Goal: Information Seeking & Learning: Learn about a topic

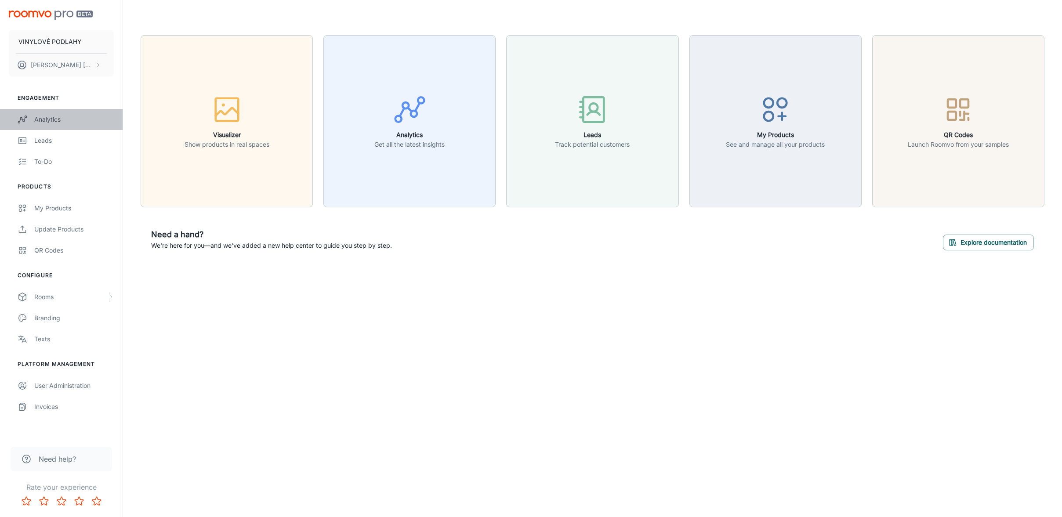
click at [55, 115] on div "Analytics" at bounding box center [74, 120] width 80 height 10
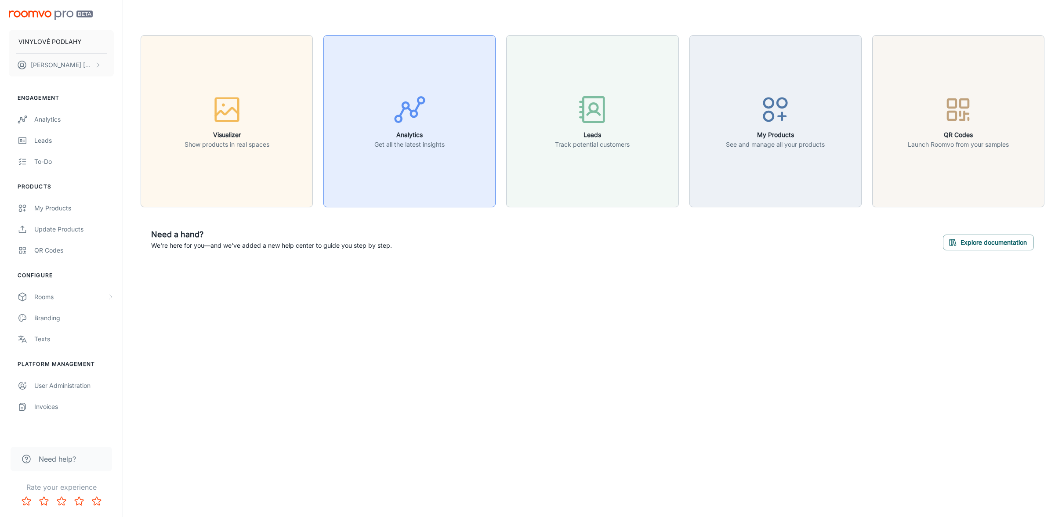
click at [380, 156] on button "Analytics Get all the latest insights" at bounding box center [410, 121] width 172 height 172
click at [408, 138] on h6 "Analytics" at bounding box center [410, 135] width 70 height 10
click at [82, 205] on div "My Products" at bounding box center [74, 209] width 80 height 10
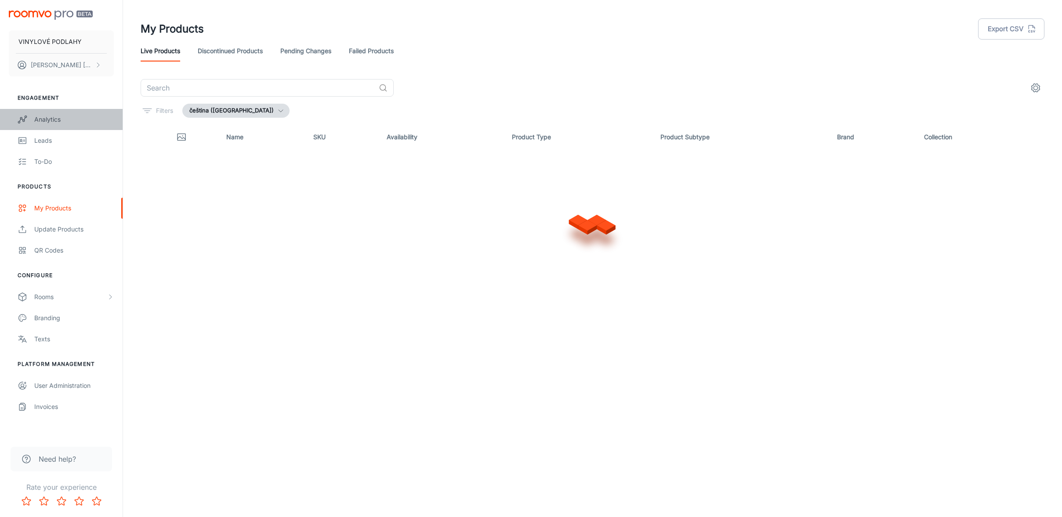
click at [38, 118] on div "Analytics" at bounding box center [74, 120] width 80 height 10
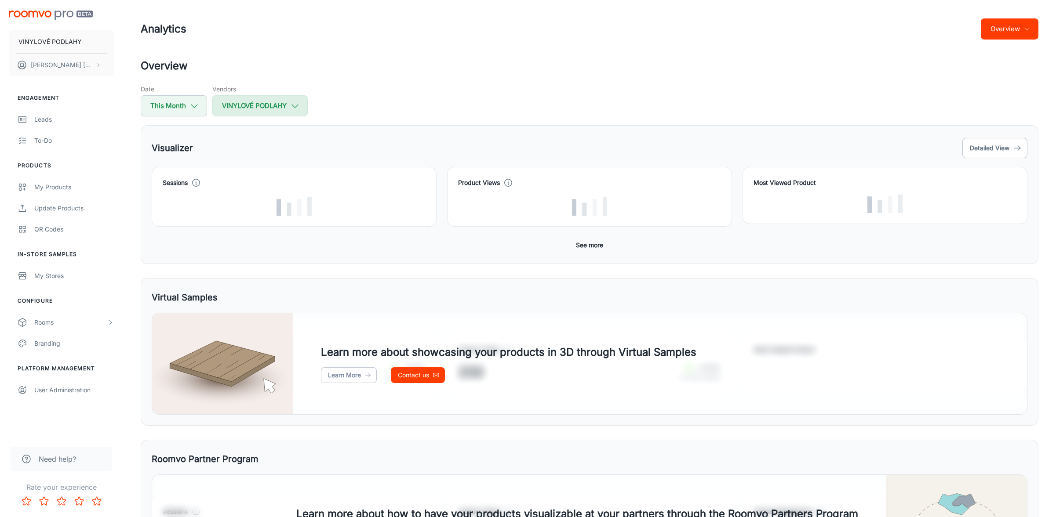
click at [288, 105] on button "VINYLOVÉ PODLAHY" at bounding box center [259, 105] width 95 height 21
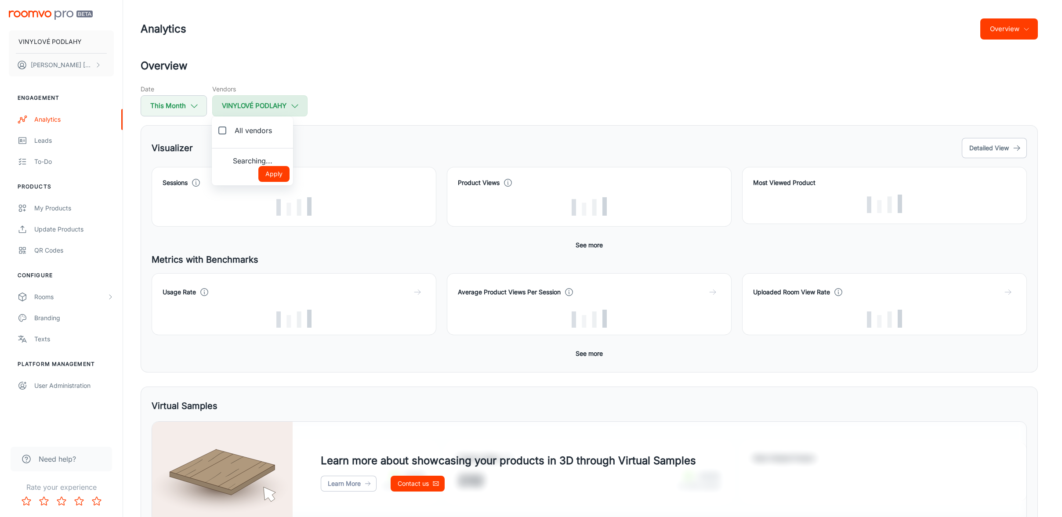
click at [288, 105] on div at bounding box center [531, 258] width 1062 height 517
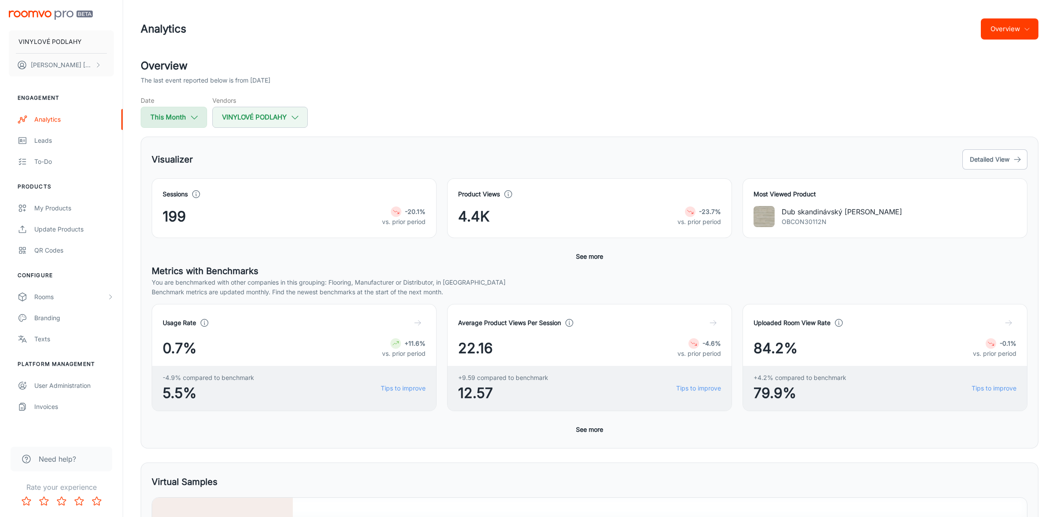
click at [200, 120] on button "This Month" at bounding box center [174, 117] width 66 height 21
select select "7"
select select "2025"
select select "7"
select select "2025"
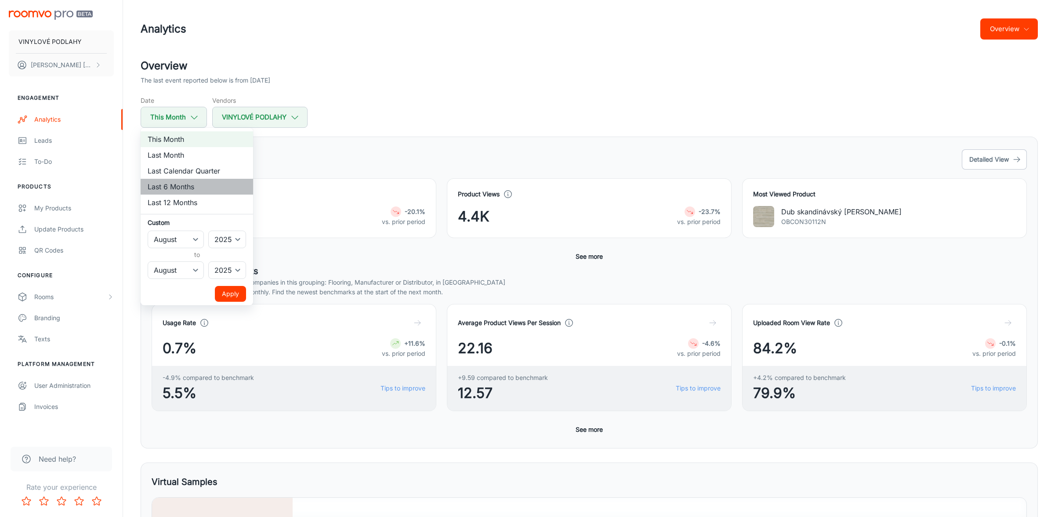
click at [193, 182] on li "Last 6 Months" at bounding box center [197, 187] width 113 height 16
select select "1"
select select "6"
click at [240, 291] on button "Apply" at bounding box center [230, 294] width 31 height 16
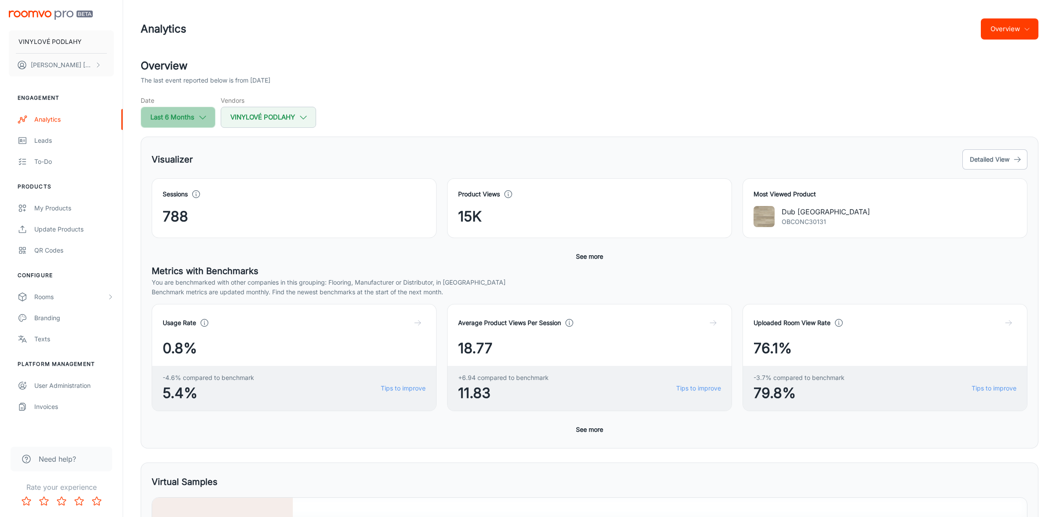
click at [198, 109] on button "Last 6 Months" at bounding box center [178, 117] width 75 height 21
select select "1"
select select "2025"
select select "6"
select select "2025"
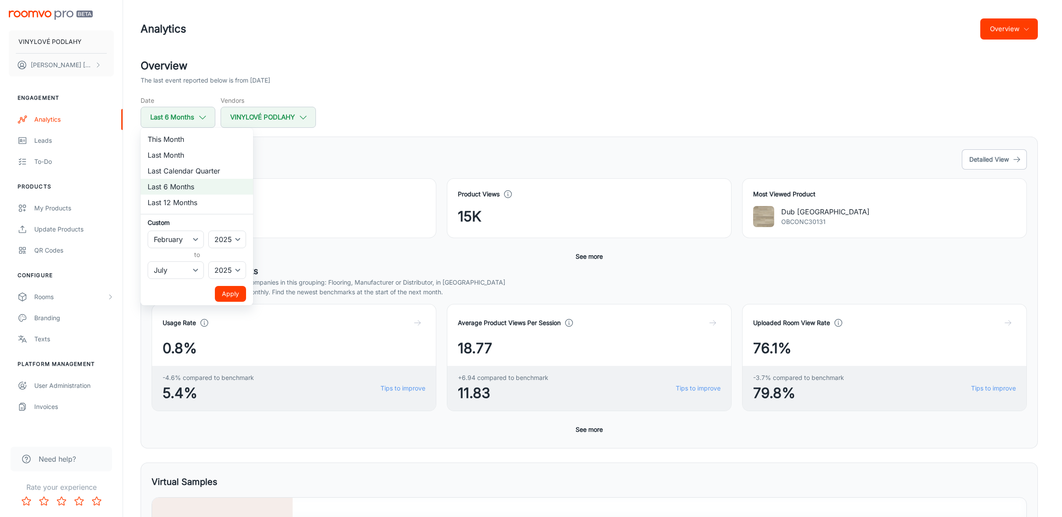
click at [188, 139] on li "This Month" at bounding box center [197, 139] width 113 height 16
select select "7"
click at [225, 296] on button "Apply" at bounding box center [230, 294] width 31 height 16
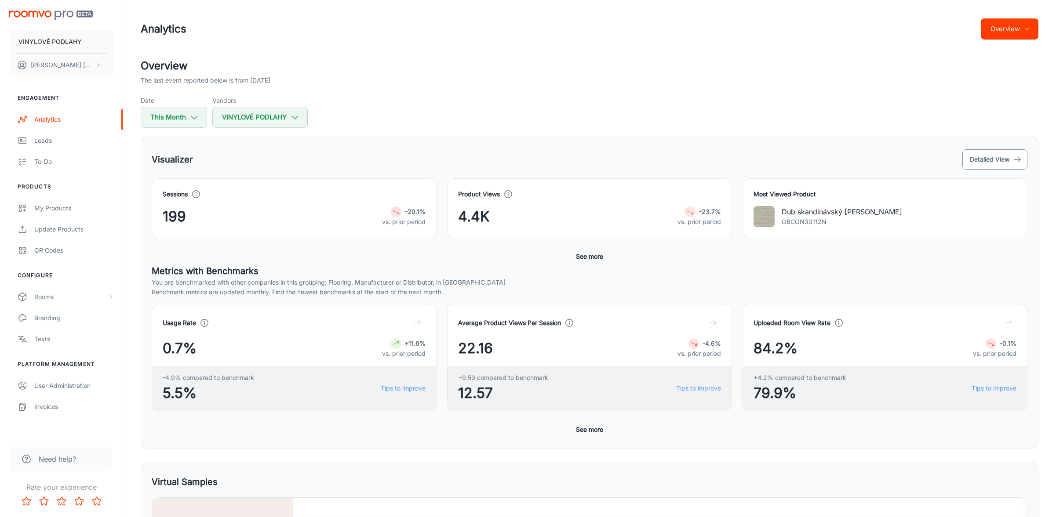
click at [973, 154] on button "Detailed View" at bounding box center [994, 159] width 65 height 20
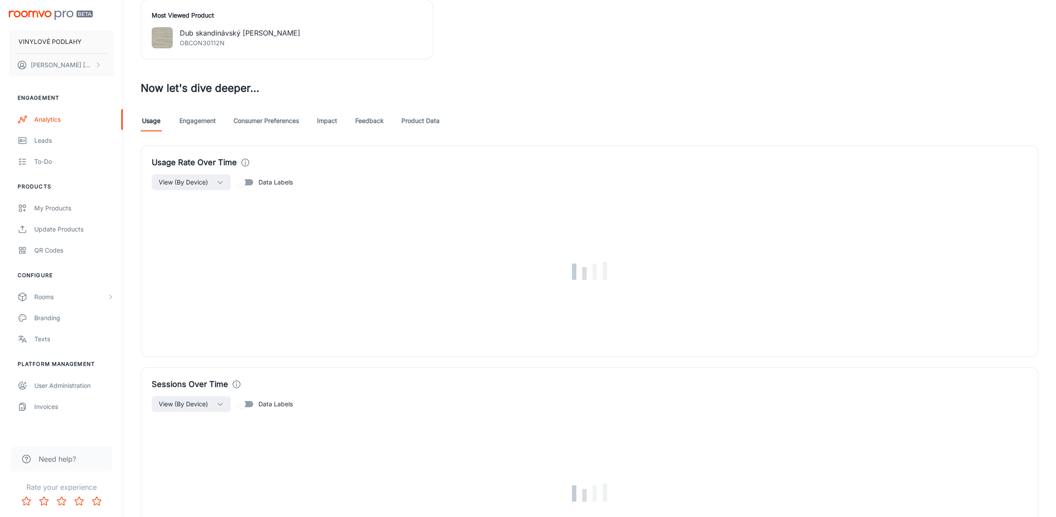
scroll to position [440, 0]
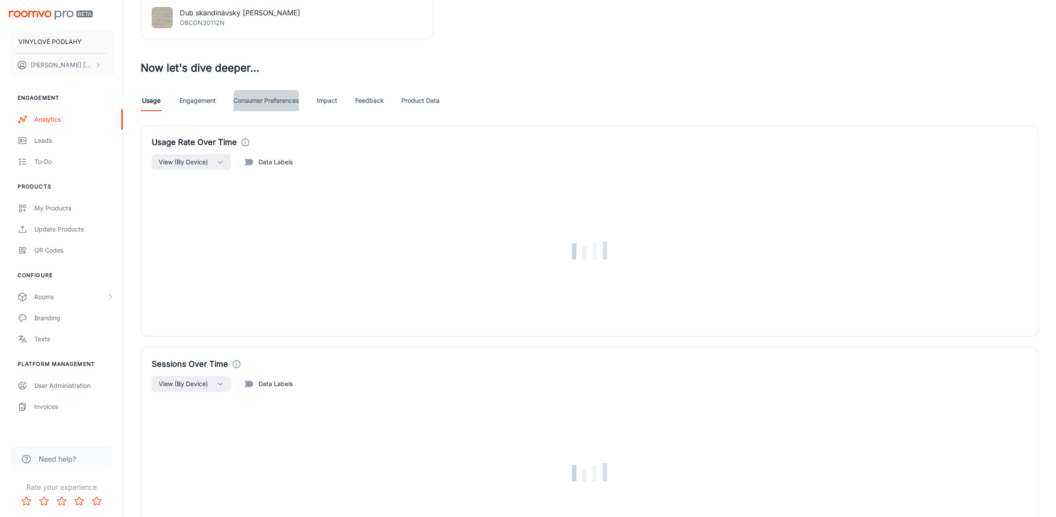
click at [279, 97] on link "Consumer Preferences" at bounding box center [265, 100] width 65 height 21
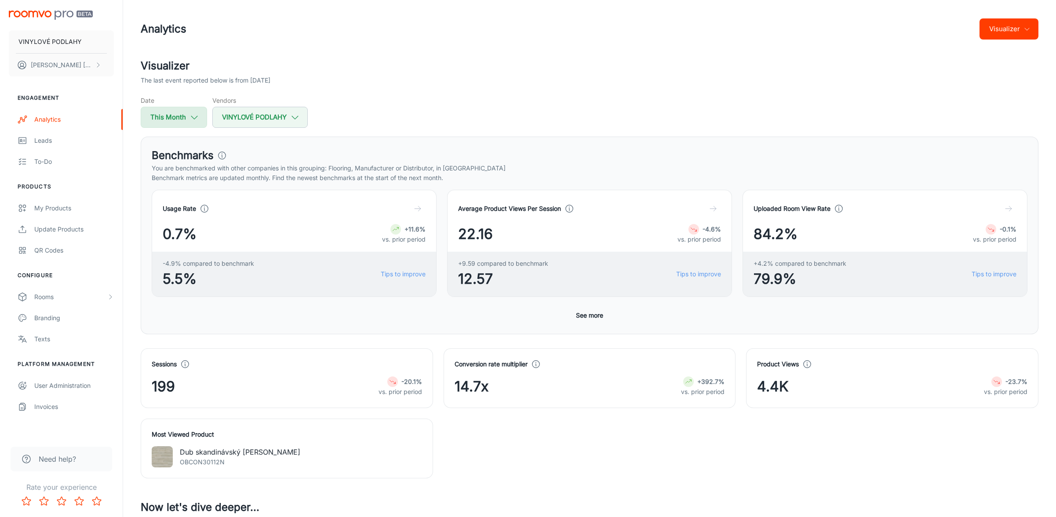
click at [182, 119] on button "This Month" at bounding box center [174, 117] width 66 height 21
select select "7"
select select "2025"
select select "7"
select select "2025"
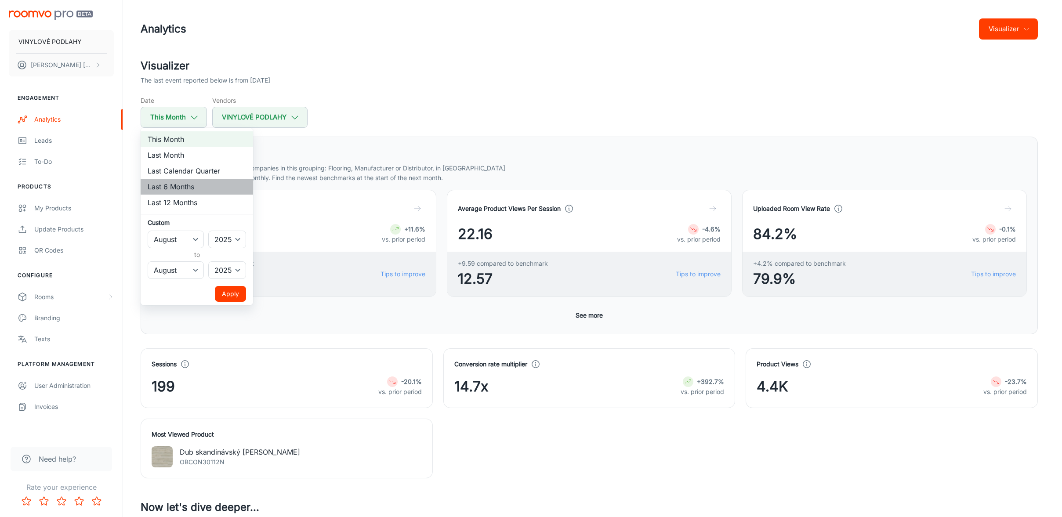
click at [183, 186] on li "Last 6 Months" at bounding box center [197, 187] width 113 height 16
select select "1"
select select "6"
click at [186, 171] on li "Last Calendar Quarter" at bounding box center [197, 171] width 113 height 16
select select "3"
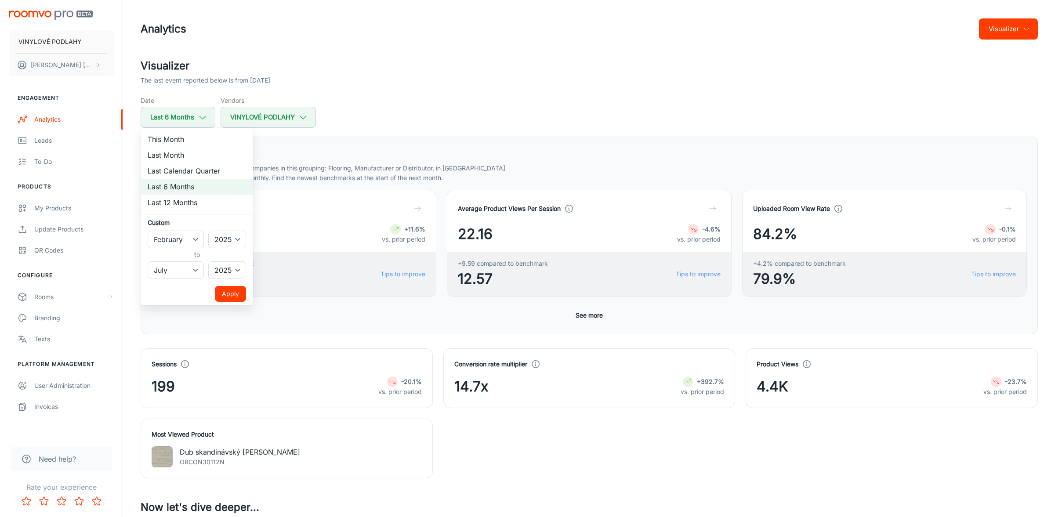
select select "5"
click at [228, 293] on button "Apply" at bounding box center [230, 294] width 31 height 16
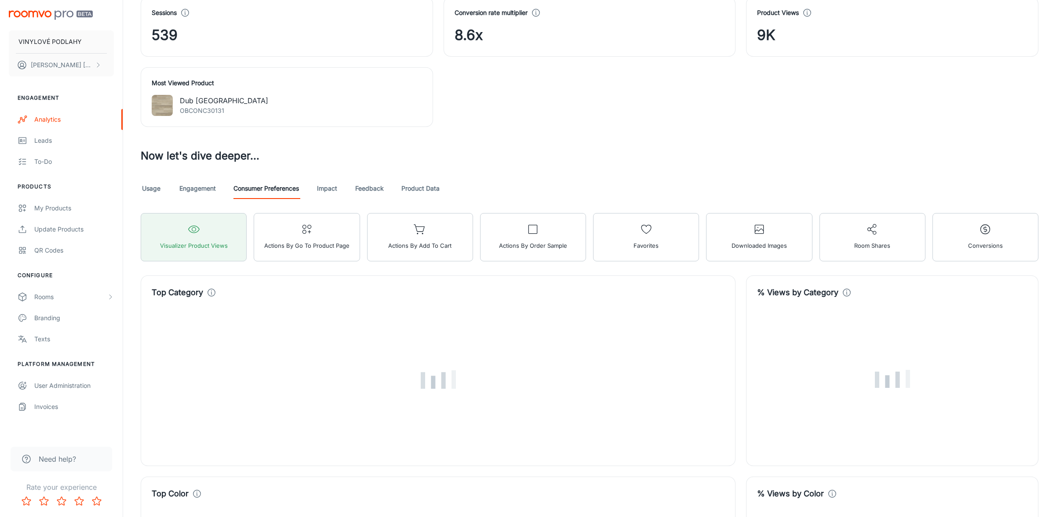
scroll to position [308, 0]
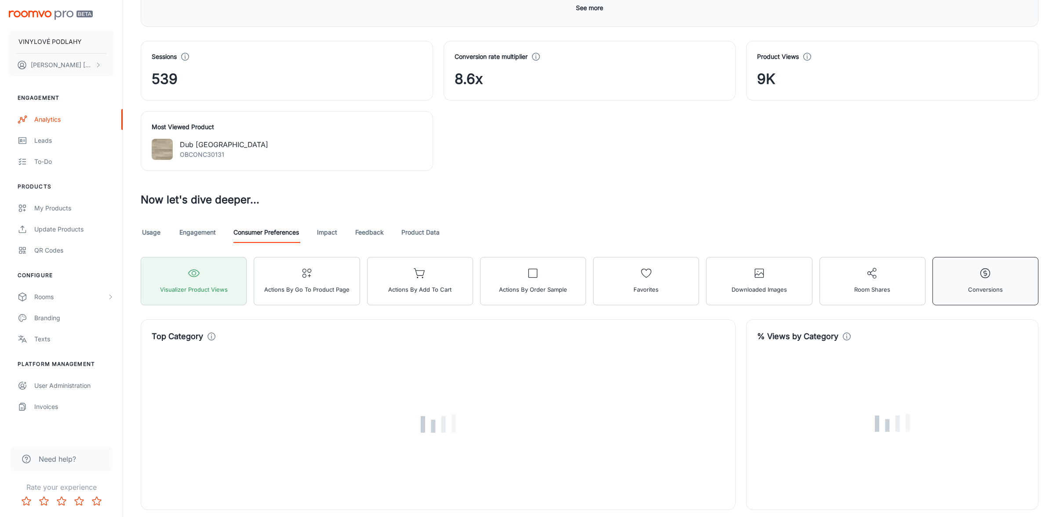
click at [960, 282] on button "Conversions" at bounding box center [985, 281] width 106 height 48
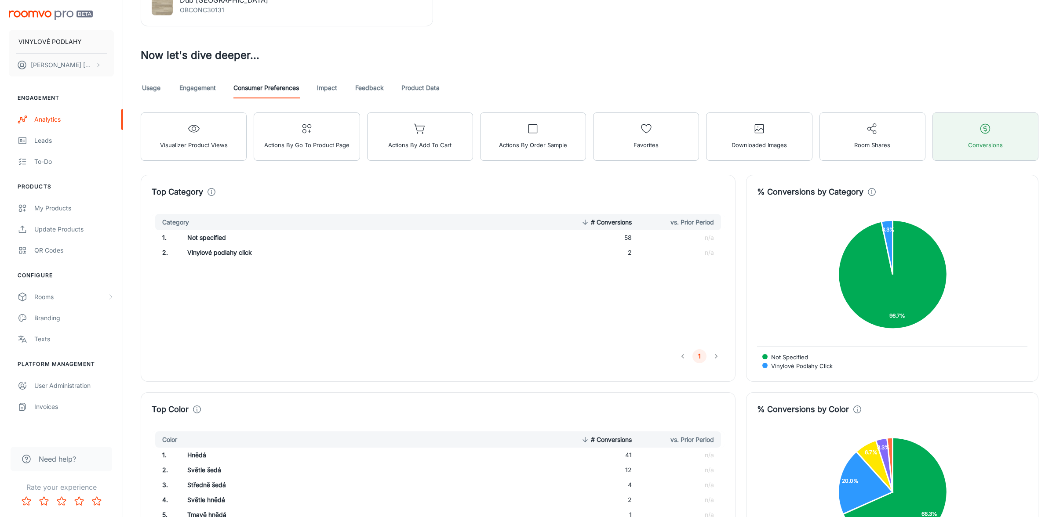
scroll to position [276, 0]
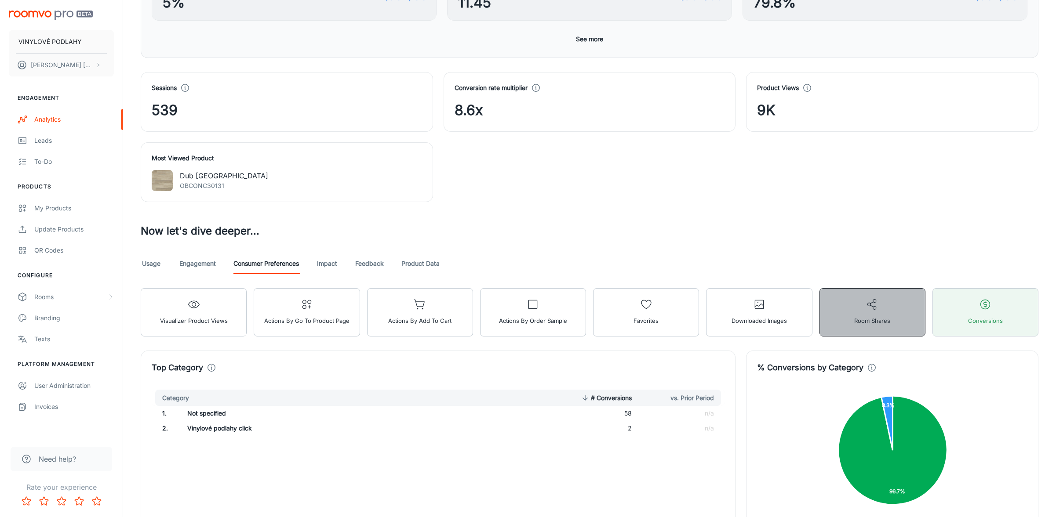
click at [847, 298] on button "Room Shares" at bounding box center [872, 312] width 106 height 48
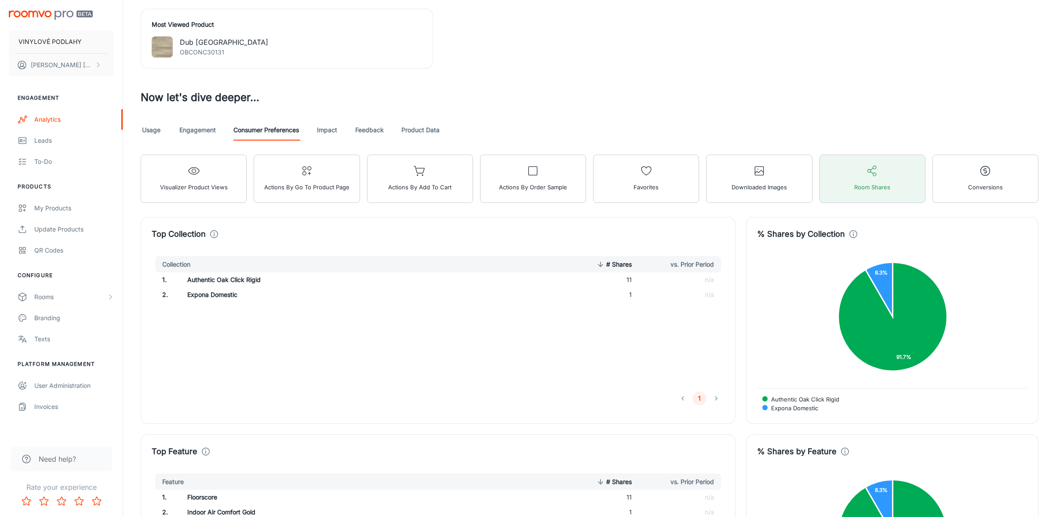
scroll to position [408, 0]
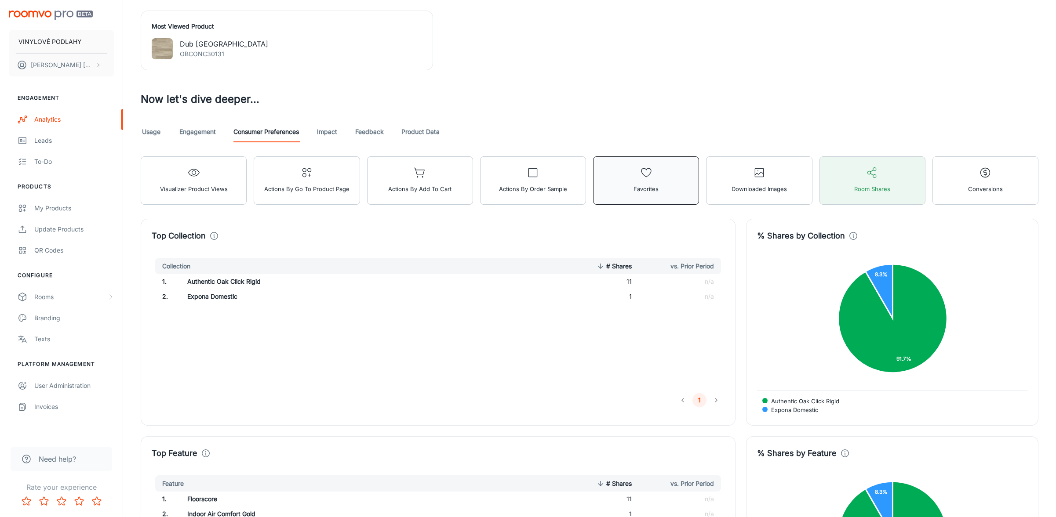
click at [683, 166] on button "Favorites" at bounding box center [646, 180] width 106 height 48
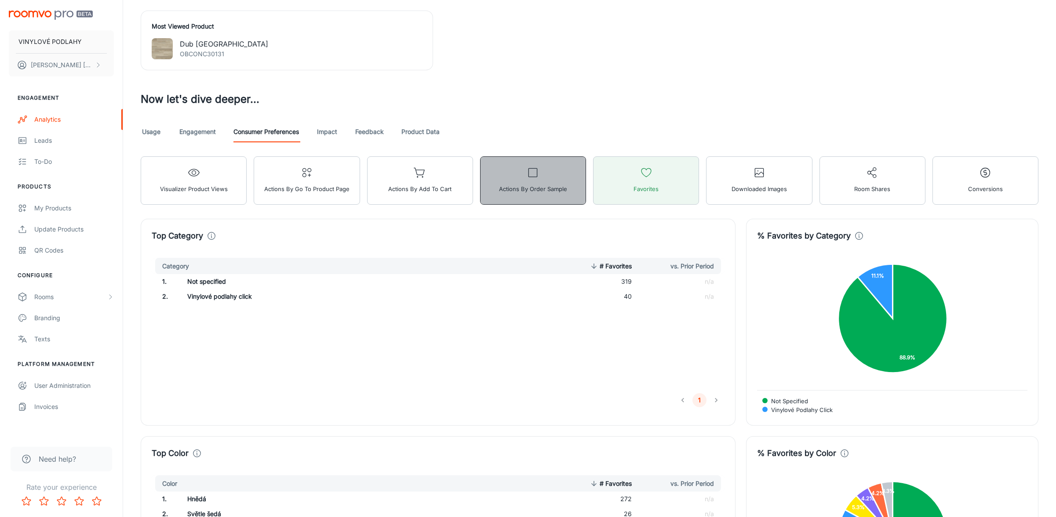
click at [533, 180] on button "Actions by Order Sample" at bounding box center [533, 180] width 106 height 48
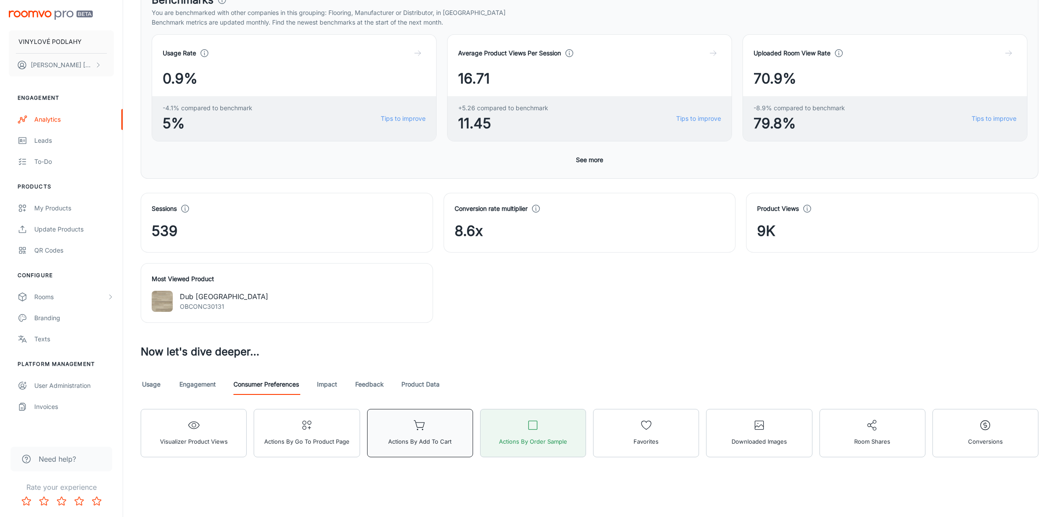
click at [438, 423] on button "Actions by Add to Cart" at bounding box center [420, 433] width 106 height 48
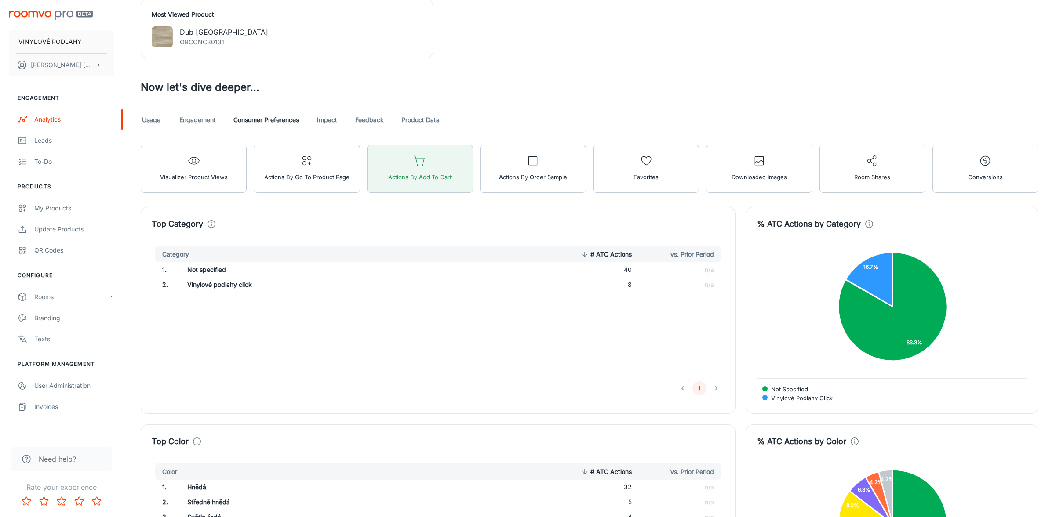
scroll to position [419, 0]
click at [296, 171] on button "Actions by Go To Product Page" at bounding box center [307, 170] width 106 height 48
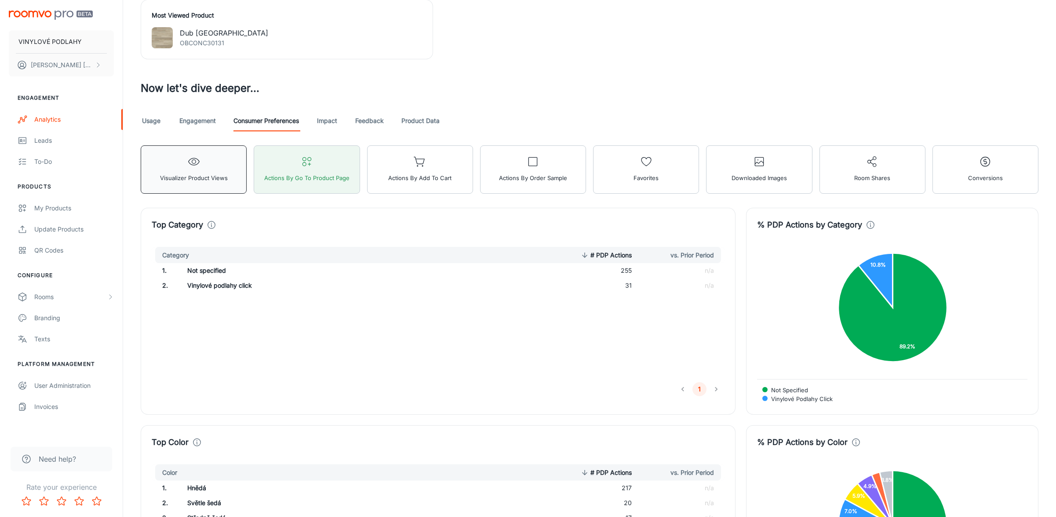
click at [198, 181] on span "Visualizer Product Views" at bounding box center [194, 177] width 68 height 11
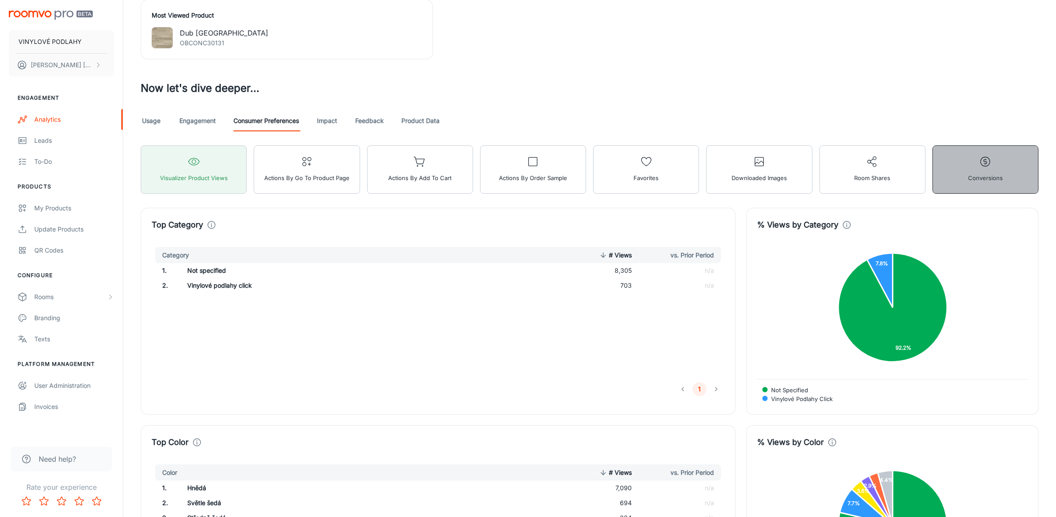
click at [953, 180] on button "Conversions" at bounding box center [985, 170] width 106 height 48
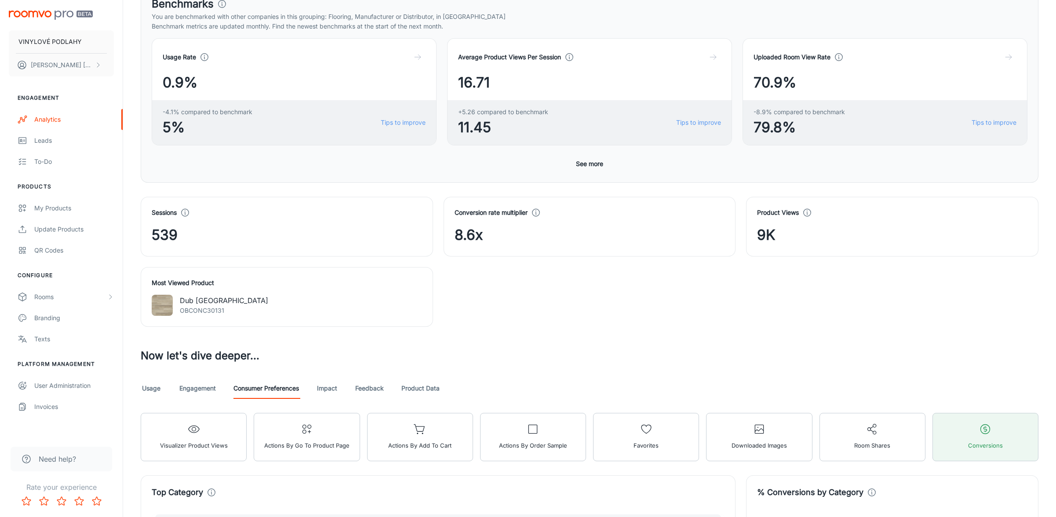
scroll to position [145, 0]
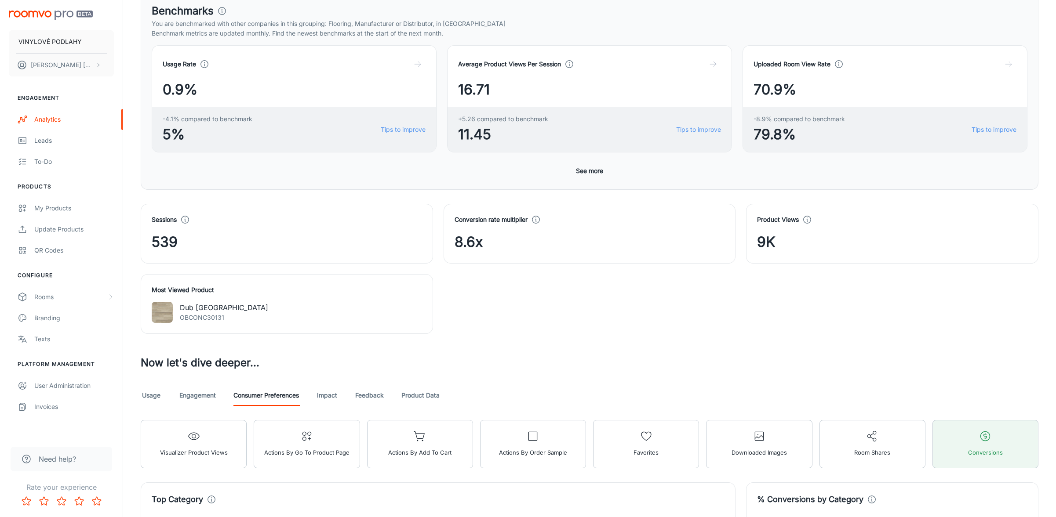
click at [156, 397] on link "Usage" at bounding box center [151, 395] width 21 height 21
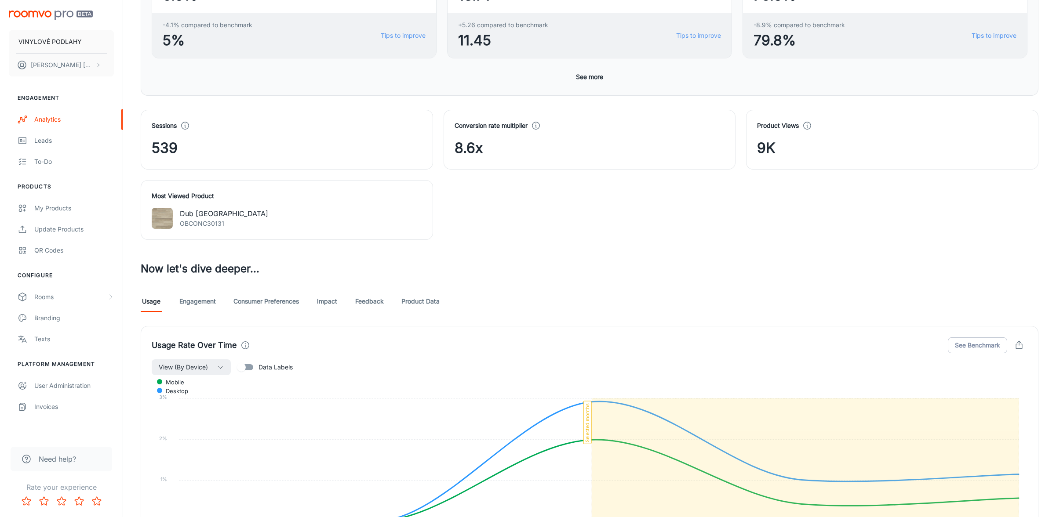
scroll to position [321, 0]
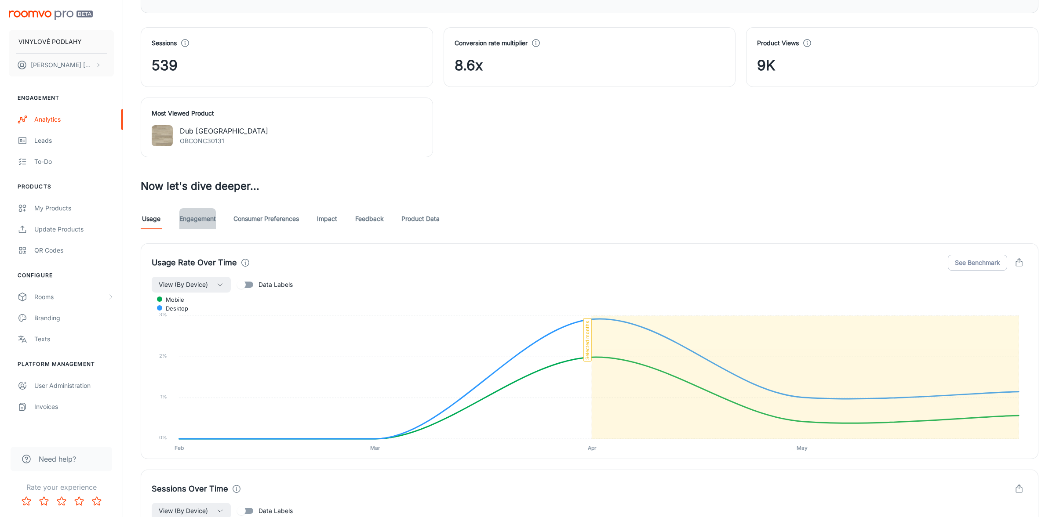
click at [196, 213] on link "Engagement" at bounding box center [197, 218] width 36 height 21
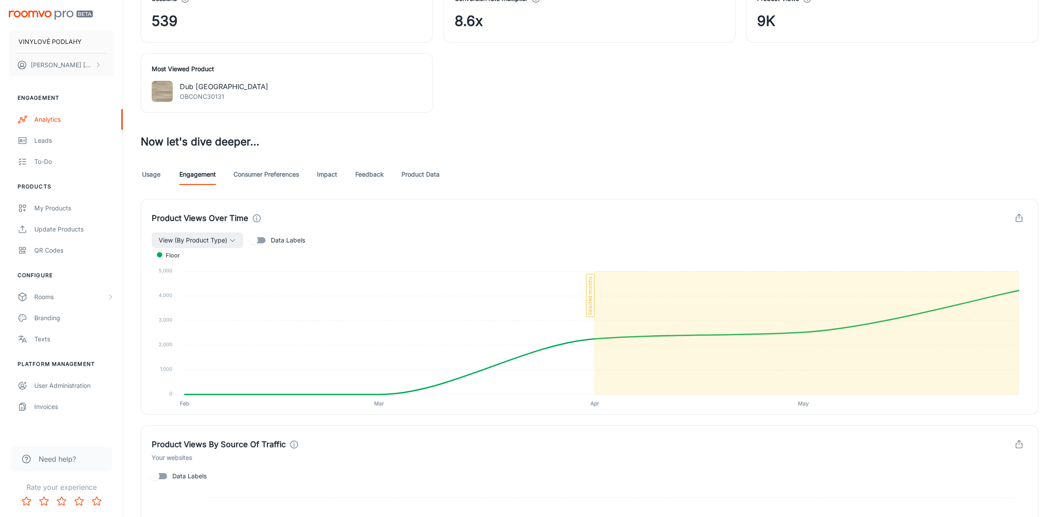
scroll to position [269, 0]
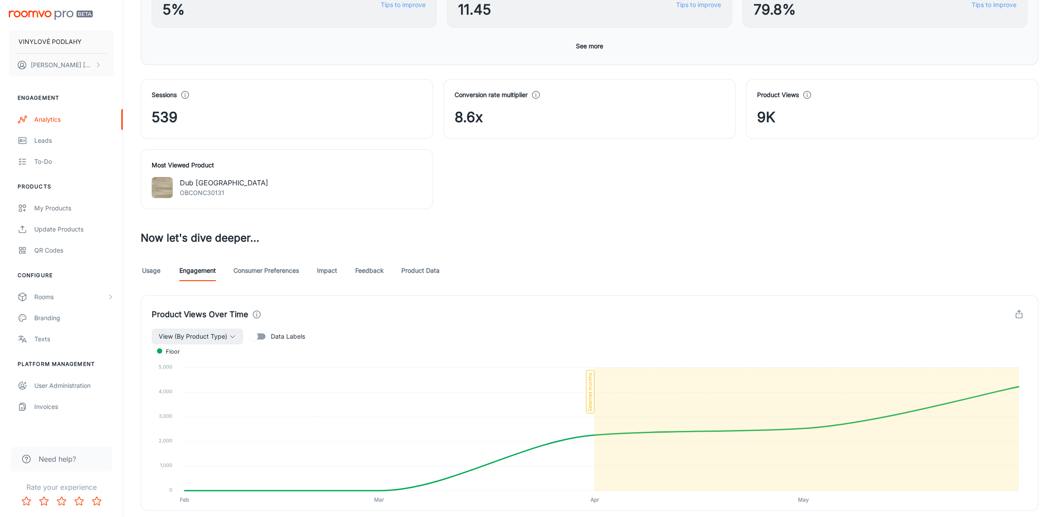
click at [265, 273] on link "Consumer Preferences" at bounding box center [265, 270] width 65 height 21
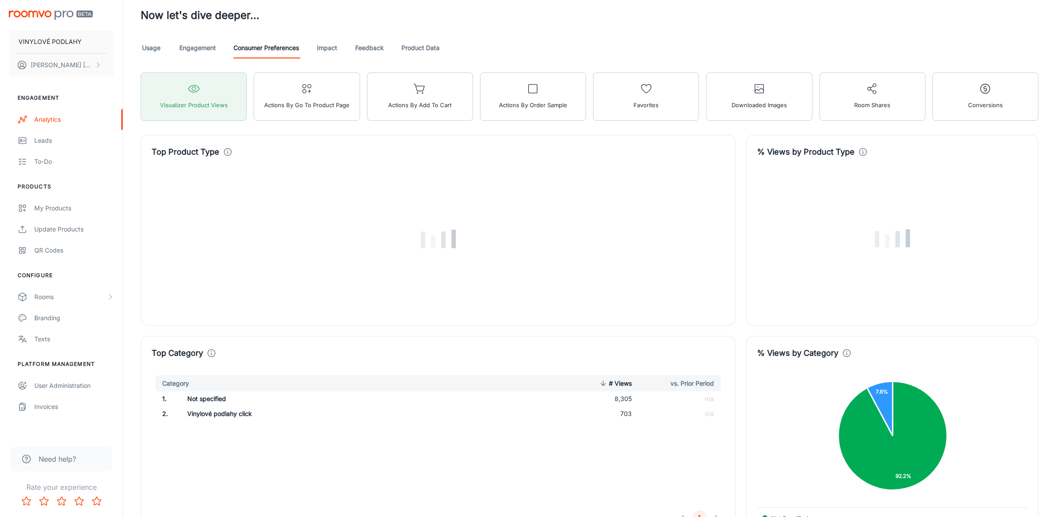
scroll to position [308, 0]
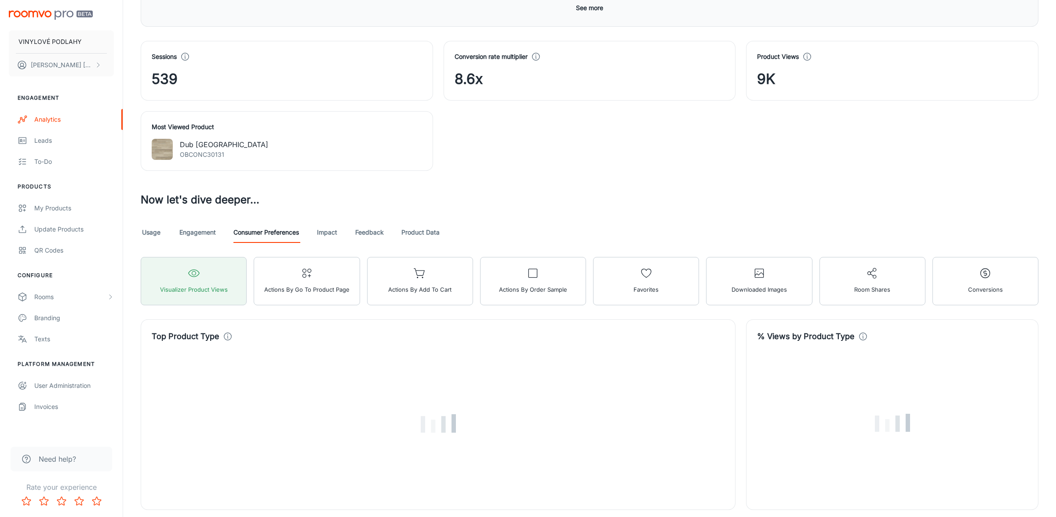
click at [326, 231] on link "Impact" at bounding box center [326, 232] width 21 height 21
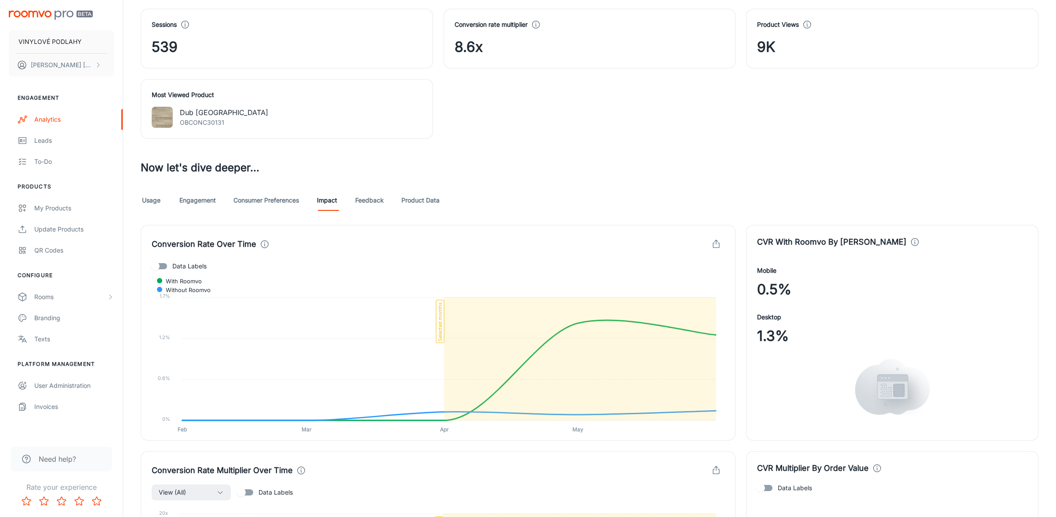
scroll to position [220, 0]
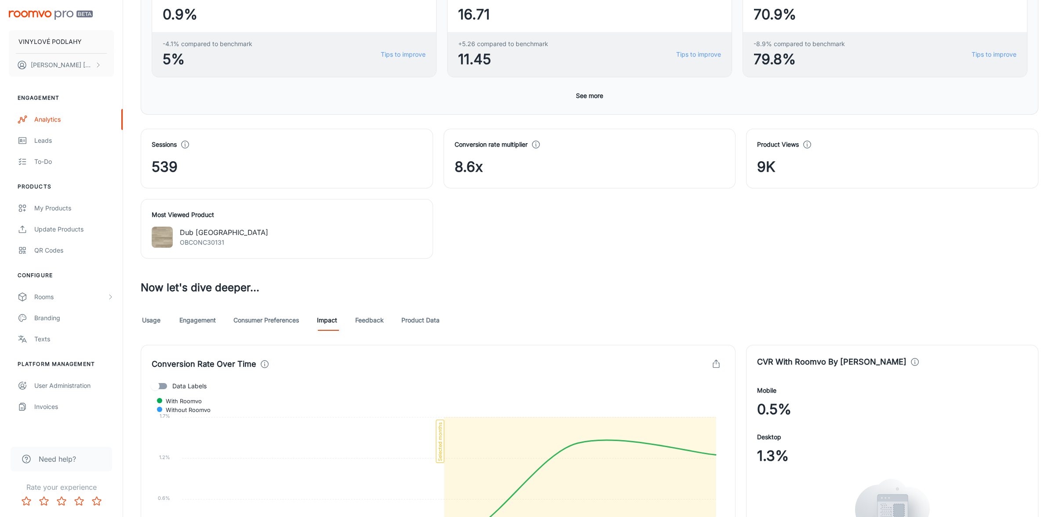
click at [364, 322] on link "Feedback" at bounding box center [369, 320] width 29 height 21
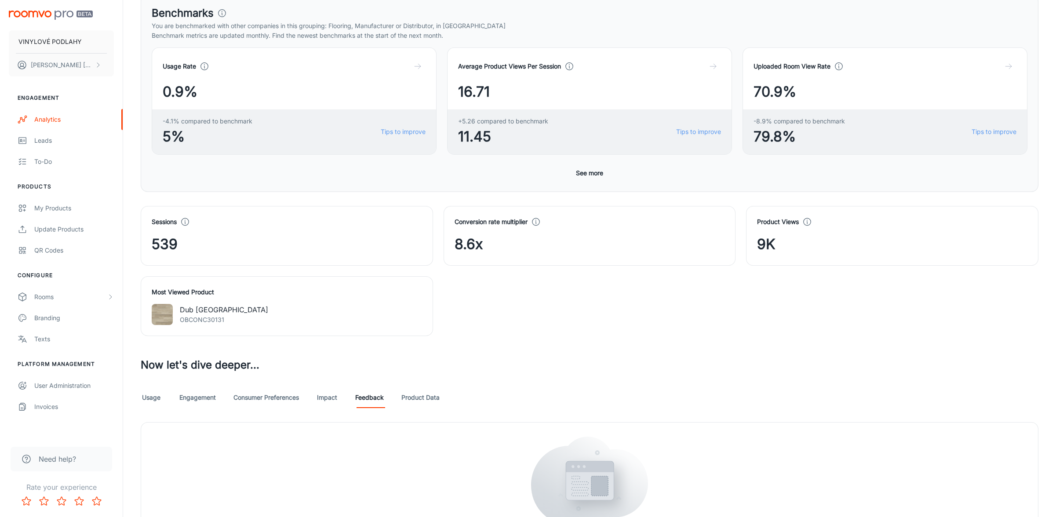
scroll to position [230, 0]
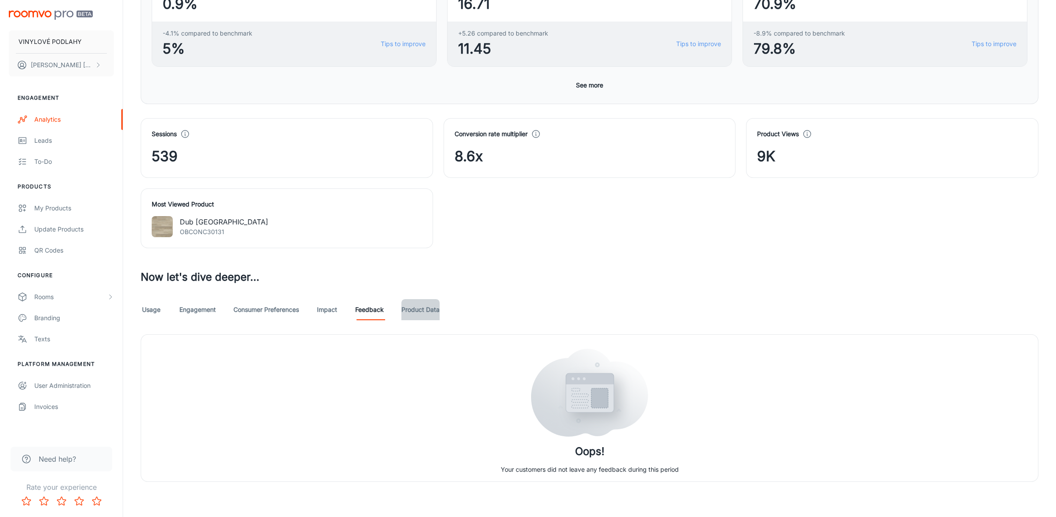
click at [422, 313] on link "Product Data" at bounding box center [420, 309] width 38 height 21
